Goal: Entertainment & Leisure: Consume media (video, audio)

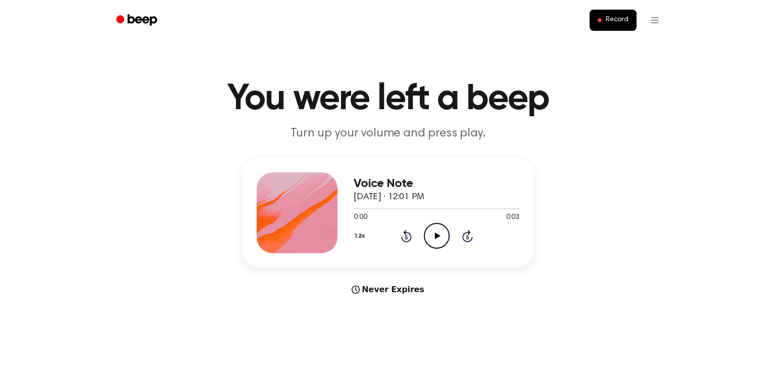
click at [440, 234] on icon "Play Audio" at bounding box center [437, 236] width 26 height 26
click at [444, 234] on icon "Play Audio" at bounding box center [437, 236] width 26 height 26
click at [441, 231] on icon "Play Audio" at bounding box center [437, 236] width 26 height 26
click at [441, 227] on icon "Play Audio" at bounding box center [437, 236] width 26 height 26
click at [436, 248] on icon "Play Audio" at bounding box center [437, 236] width 26 height 26
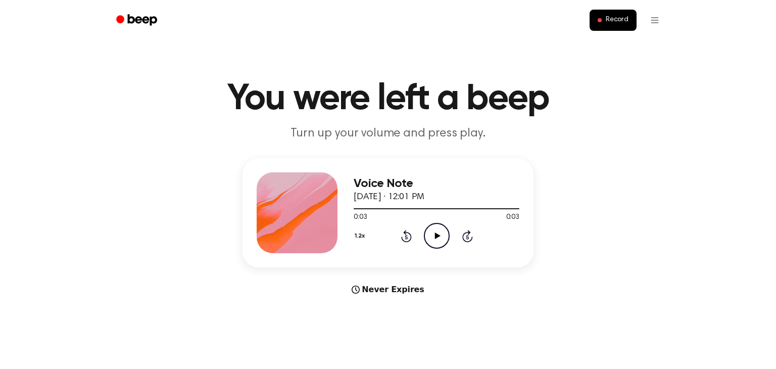
click at [430, 243] on icon "Play Audio" at bounding box center [437, 236] width 26 height 26
click at [442, 229] on icon "Play Audio" at bounding box center [437, 236] width 26 height 26
click at [432, 230] on icon "Play Audio" at bounding box center [437, 236] width 26 height 26
click at [428, 244] on icon "Play Audio" at bounding box center [437, 236] width 26 height 26
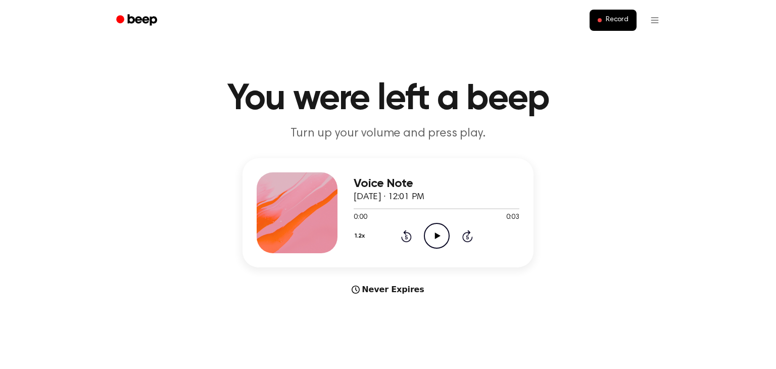
click at [426, 227] on icon "Play Audio" at bounding box center [437, 236] width 26 height 26
click at [440, 236] on icon "Play Audio" at bounding box center [437, 236] width 26 height 26
click at [427, 234] on icon "Play Audio" at bounding box center [437, 236] width 26 height 26
click at [443, 237] on icon "Play Audio" at bounding box center [437, 236] width 26 height 26
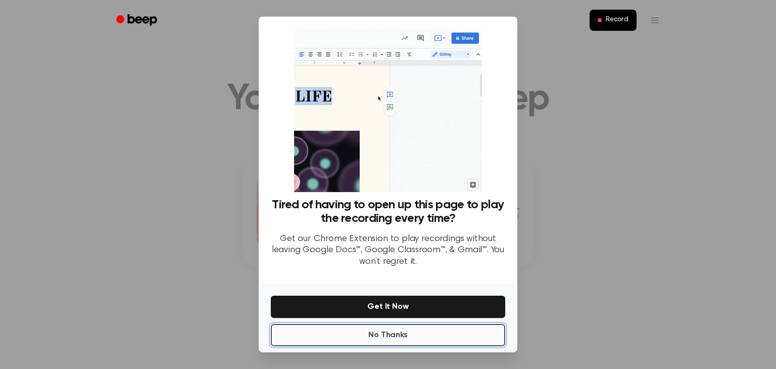
click at [435, 333] on button "No Thanks" at bounding box center [388, 335] width 234 height 22
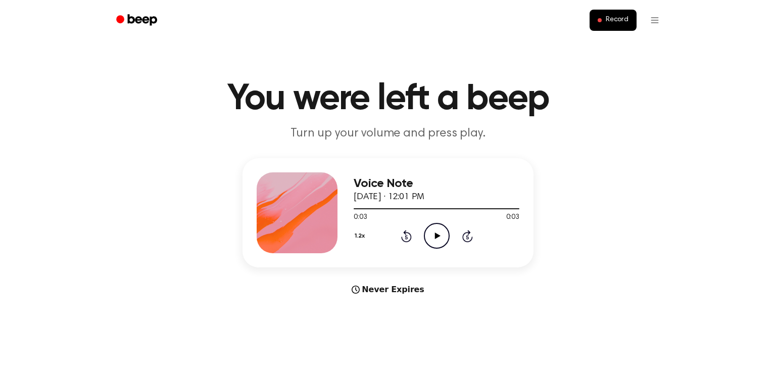
click at [437, 240] on icon "Play Audio" at bounding box center [437, 236] width 26 height 26
click at [436, 231] on icon "Play Audio" at bounding box center [437, 236] width 26 height 26
click at [441, 239] on icon "Play Audio" at bounding box center [437, 236] width 26 height 26
click at [451, 237] on div "1.2x Rewind 5 seconds Play Audio Skip 5 seconds" at bounding box center [437, 236] width 166 height 26
click at [440, 236] on icon at bounding box center [438, 235] width 6 height 7
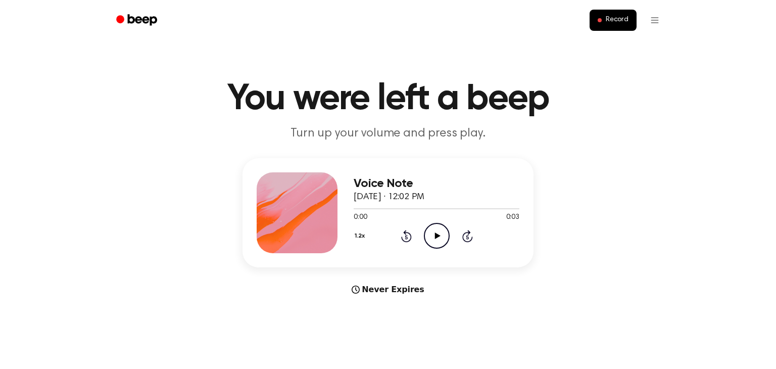
click at [435, 230] on icon "Play Audio" at bounding box center [437, 236] width 26 height 26
click at [440, 227] on icon "Play Audio" at bounding box center [437, 236] width 26 height 26
click at [440, 228] on icon "Play Audio" at bounding box center [437, 236] width 26 height 26
click at [443, 226] on icon "Play Audio" at bounding box center [437, 236] width 26 height 26
click at [435, 235] on icon at bounding box center [438, 235] width 6 height 7
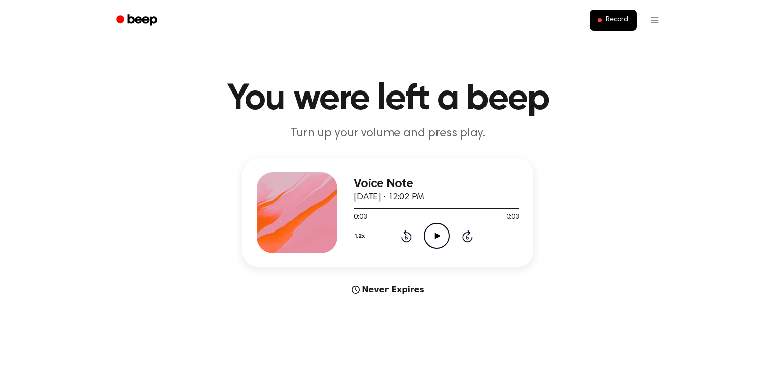
click at [433, 232] on icon "Play Audio" at bounding box center [437, 236] width 26 height 26
click at [444, 240] on icon "Play Audio" at bounding box center [437, 236] width 26 height 26
click at [437, 219] on div "0:03 0:03" at bounding box center [437, 217] width 166 height 11
click at [440, 243] on icon "Play Audio" at bounding box center [437, 236] width 26 height 26
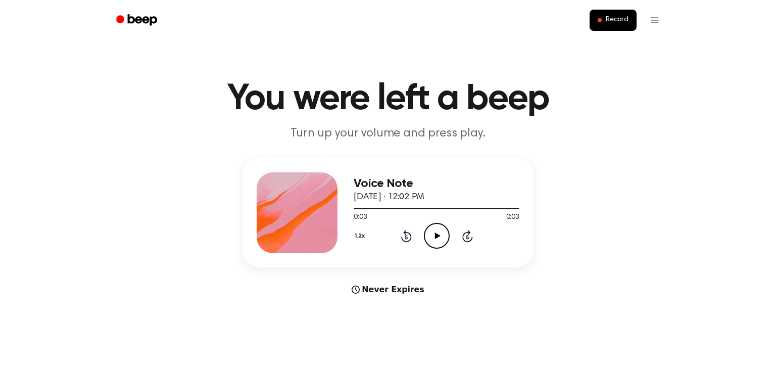
click at [439, 247] on icon "Play Audio" at bounding box center [437, 236] width 26 height 26
click at [438, 233] on icon "Play Audio" at bounding box center [437, 236] width 26 height 26
click at [443, 233] on icon "Play Audio" at bounding box center [437, 236] width 26 height 26
click at [442, 236] on icon "Play Audio" at bounding box center [437, 236] width 26 height 26
click at [442, 236] on icon "Pause Audio" at bounding box center [437, 236] width 26 height 26
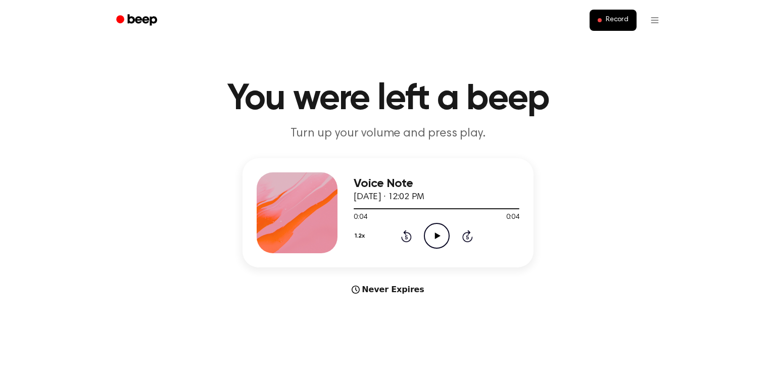
click at [442, 236] on icon "Play Audio" at bounding box center [437, 236] width 26 height 26
click at [441, 231] on icon "Play Audio" at bounding box center [437, 236] width 26 height 26
click at [442, 224] on circle at bounding box center [436, 235] width 25 height 25
click at [444, 234] on icon "Play Audio" at bounding box center [437, 236] width 26 height 26
click at [429, 241] on icon "Play Audio" at bounding box center [437, 236] width 26 height 26
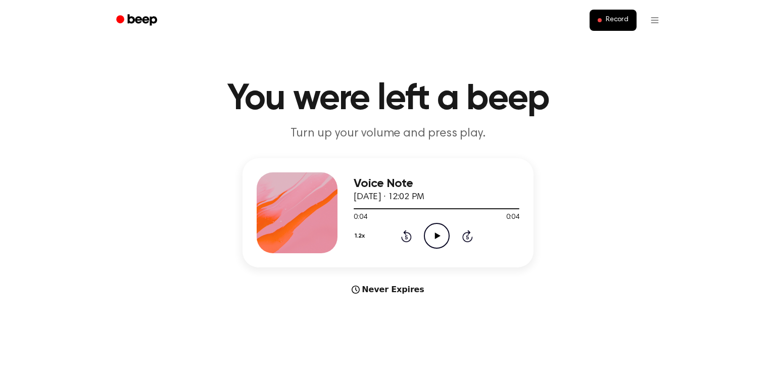
click at [448, 235] on icon "Play Audio" at bounding box center [437, 236] width 26 height 26
